Goal: Task Accomplishment & Management: Use online tool/utility

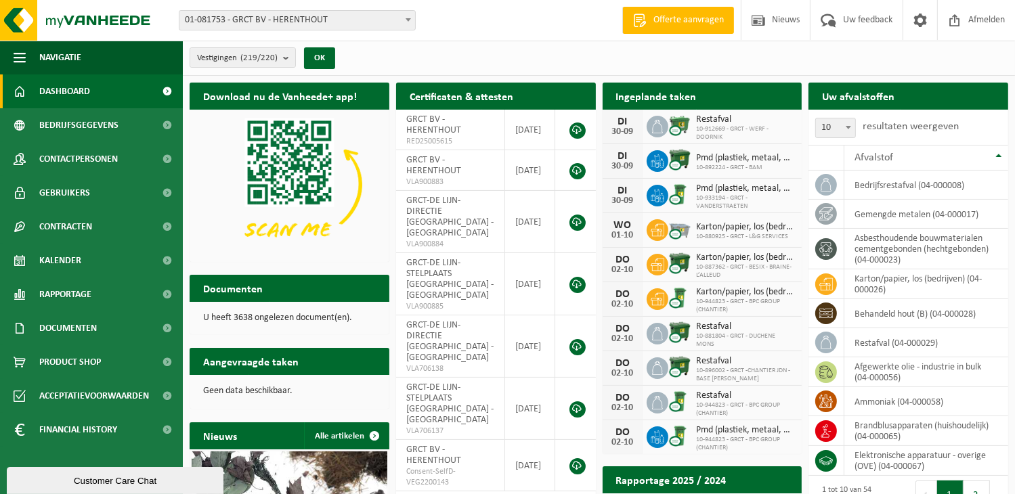
click at [409, 18] on b at bounding box center [407, 19] width 5 height 3
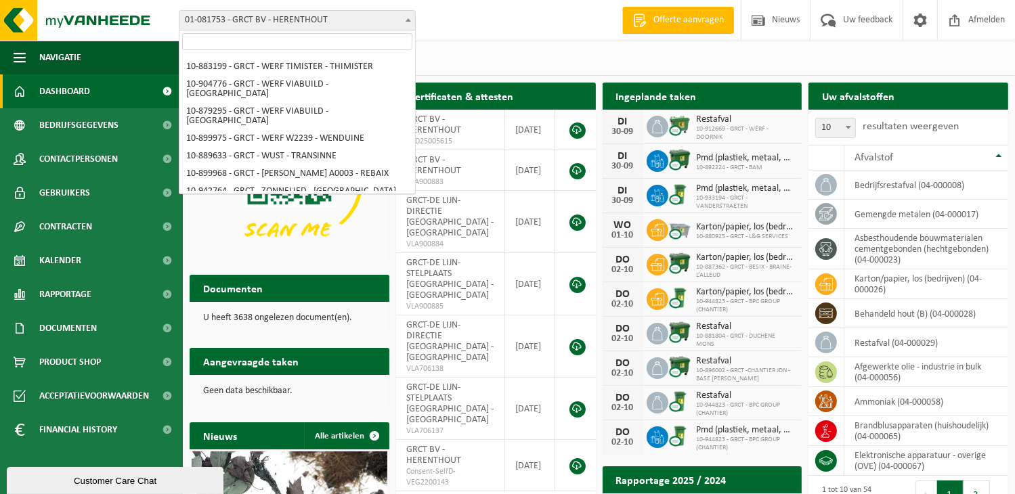
scroll to position [3895, 0]
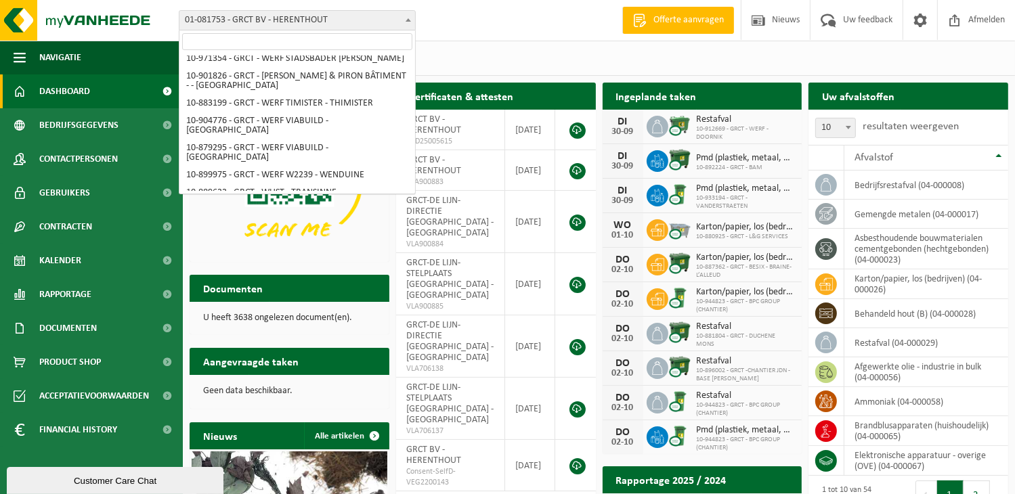
select select "171770"
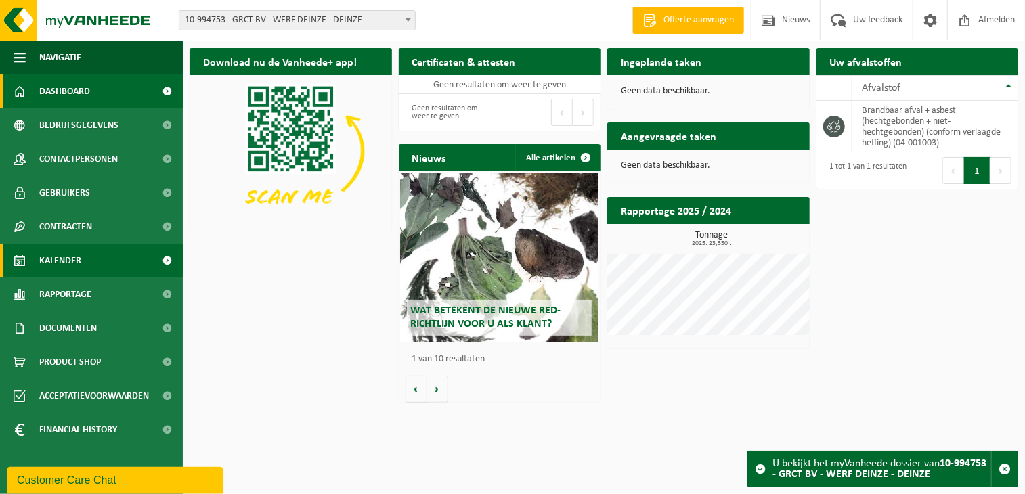
click at [168, 257] on span at bounding box center [167, 261] width 30 height 34
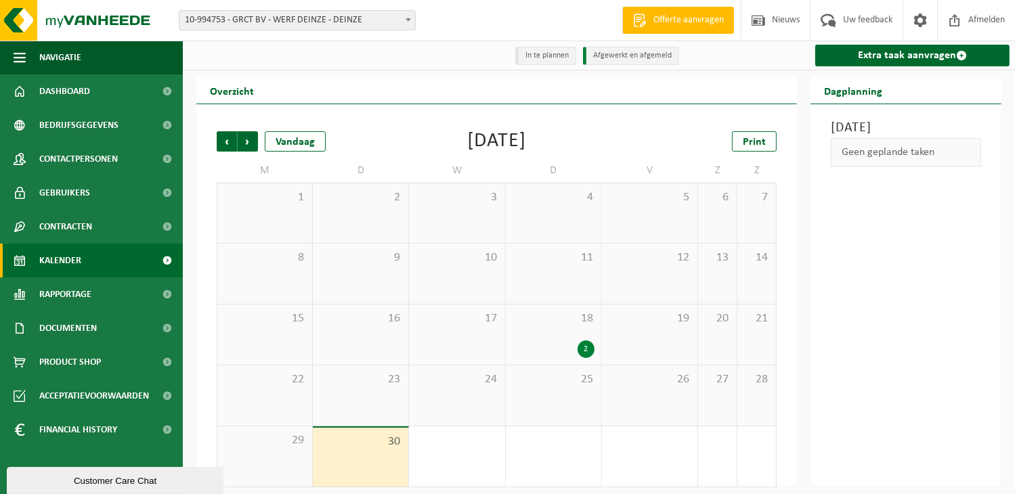
click at [376, 454] on div "30" at bounding box center [360, 457] width 95 height 59
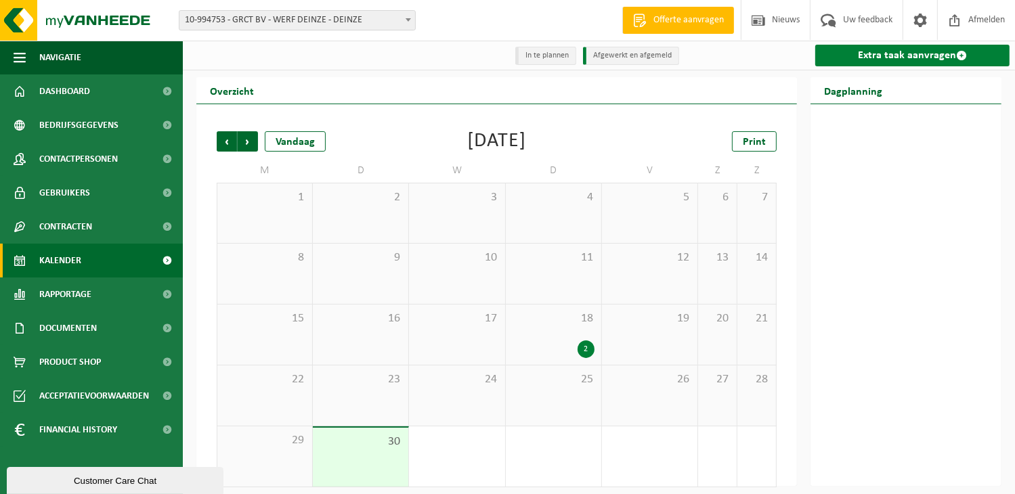
click at [890, 51] on link "Extra taak aanvragen" at bounding box center [912, 56] width 194 height 22
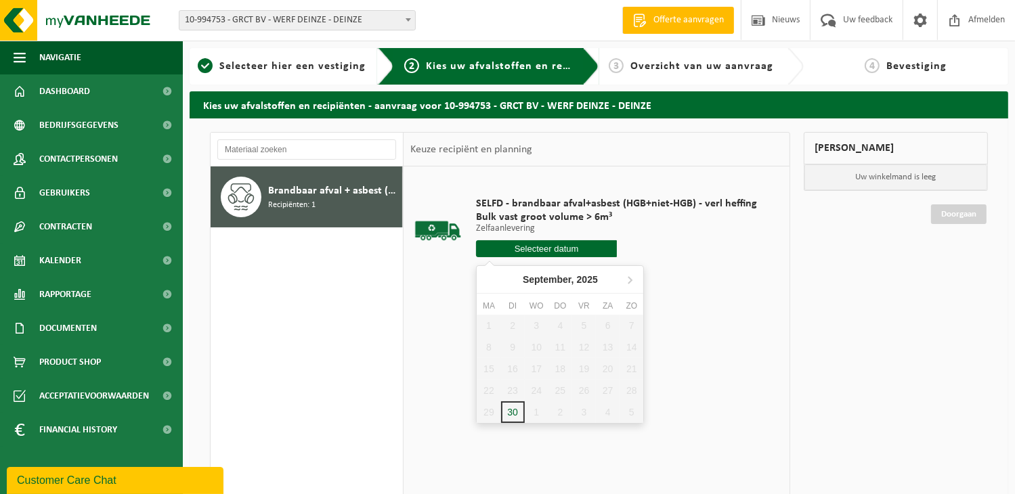
click at [539, 248] on input "text" at bounding box center [546, 248] width 141 height 17
click at [515, 411] on div "30" at bounding box center [513, 412] width 24 height 22
type input "Van 2025-09-30"
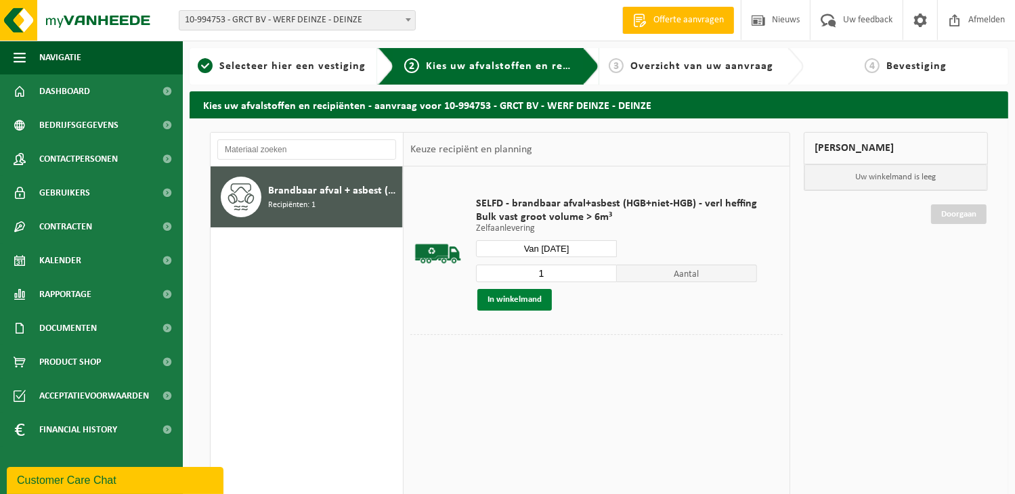
click at [531, 300] on button "In winkelmand" at bounding box center [514, 300] width 74 height 22
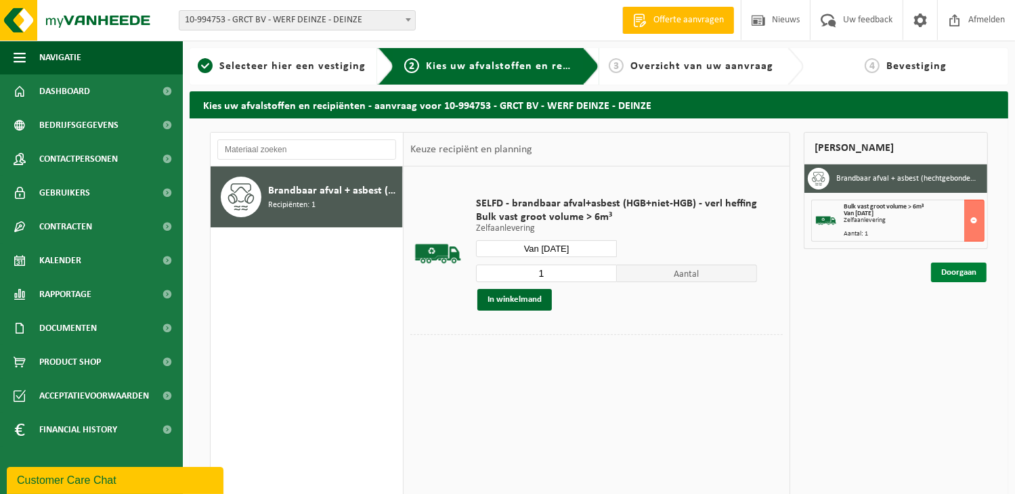
click at [944, 263] on link "Doorgaan" at bounding box center [959, 273] width 56 height 20
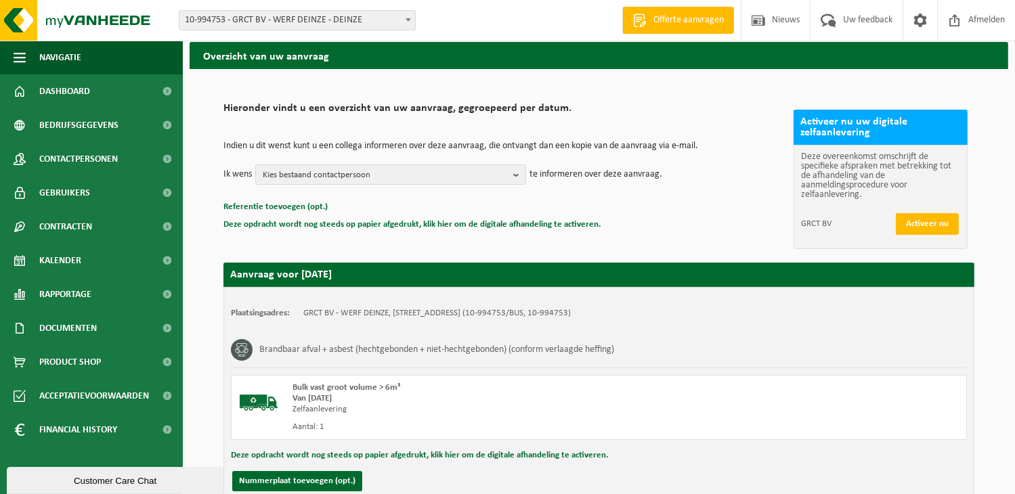
scroll to position [169, 0]
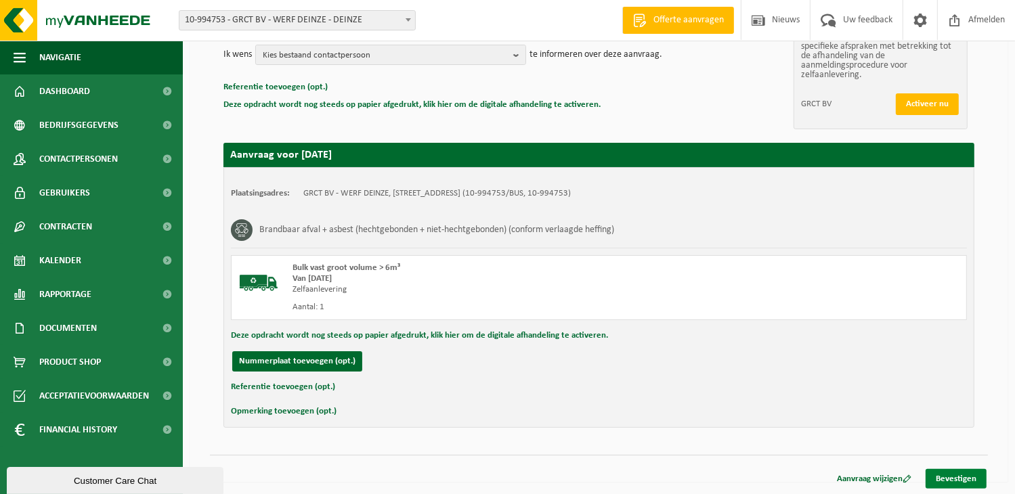
click at [967, 474] on link "Bevestigen" at bounding box center [955, 479] width 61 height 20
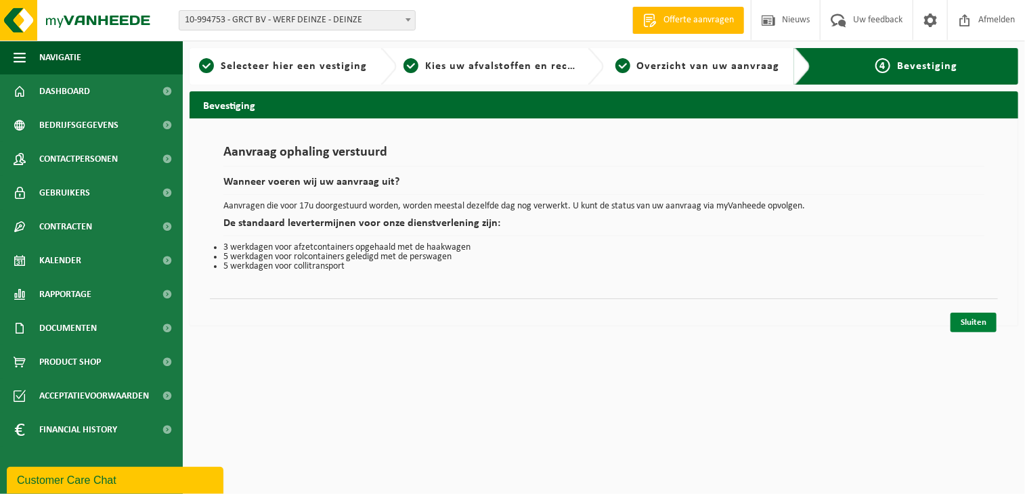
click at [973, 324] on link "Sluiten" at bounding box center [973, 323] width 46 height 20
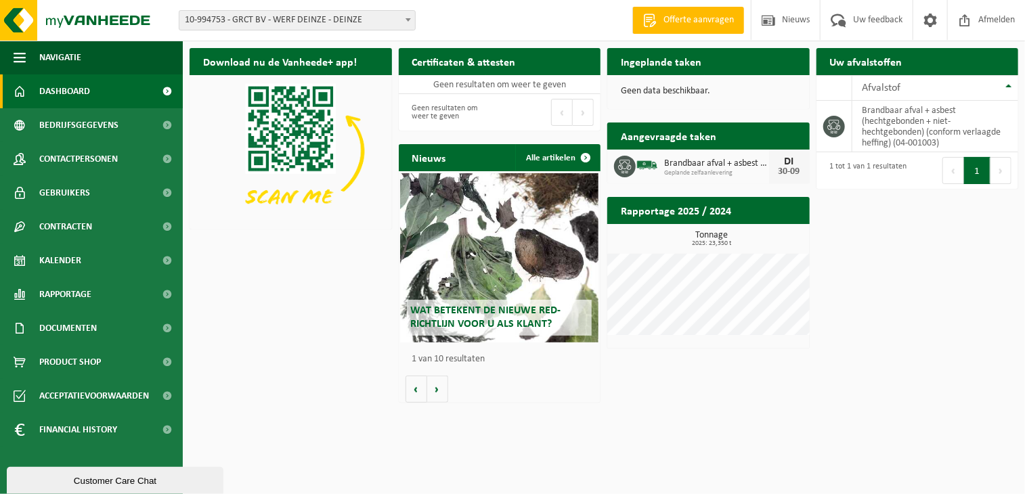
click at [515, 493] on html "Vestiging: 01-081753 - GRCT BV - HERENTHOUT 10-965551 - GRCT - ALG. ONDERNEMING…" at bounding box center [512, 247] width 1025 height 494
